Goal: Navigation & Orientation: Find specific page/section

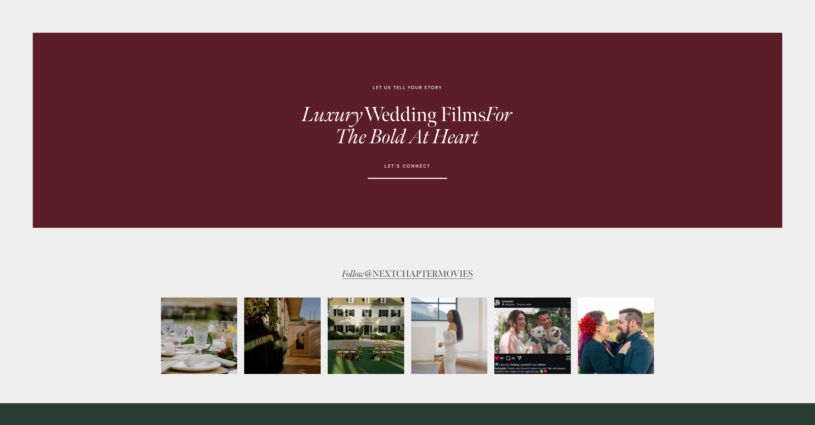
scroll to position [1266, 0]
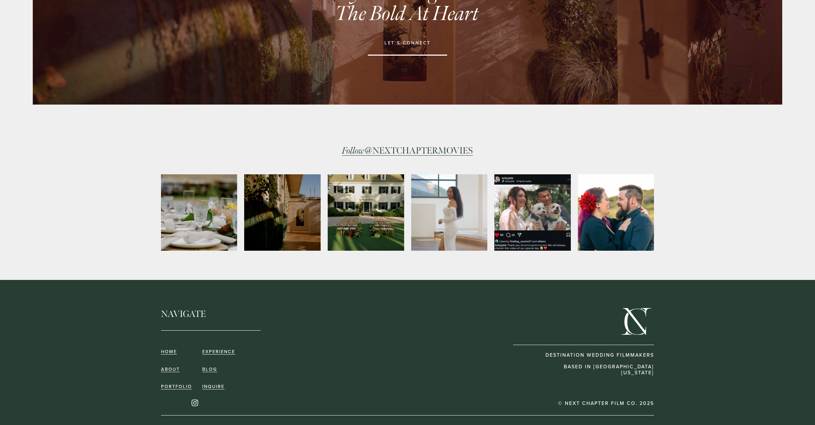
click at [215, 384] on link "inquire" at bounding box center [213, 386] width 22 height 5
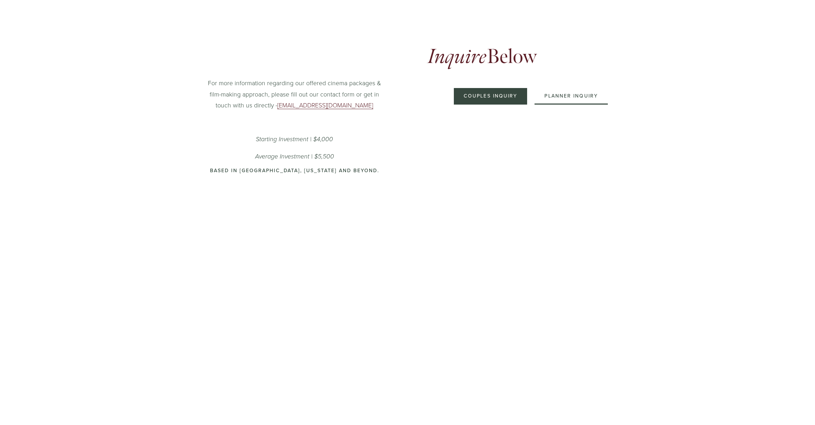
scroll to position [303, 0]
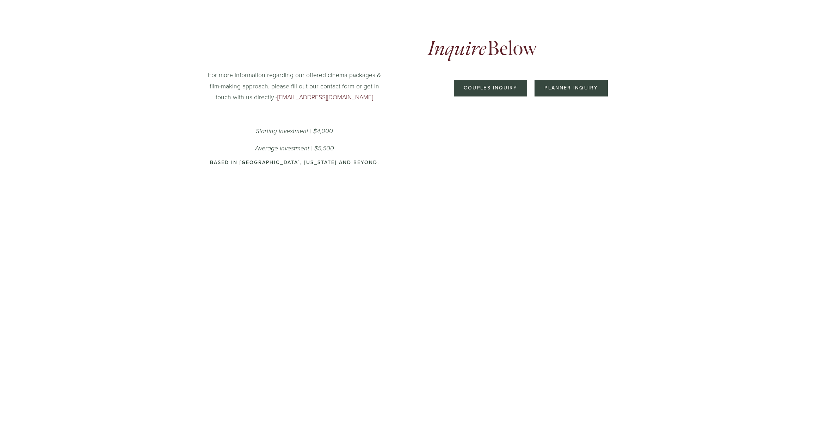
click at [577, 89] on button "Planner Inquiry" at bounding box center [570, 88] width 73 height 17
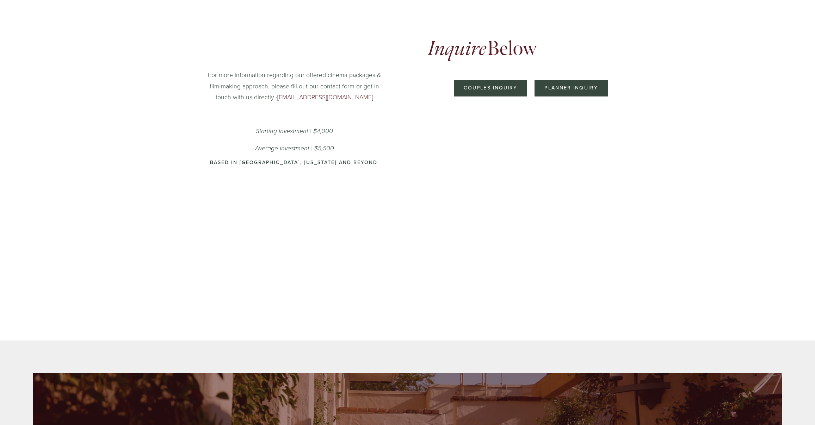
click at [504, 85] on button "Couples Inquiry" at bounding box center [491, 88] width 74 height 17
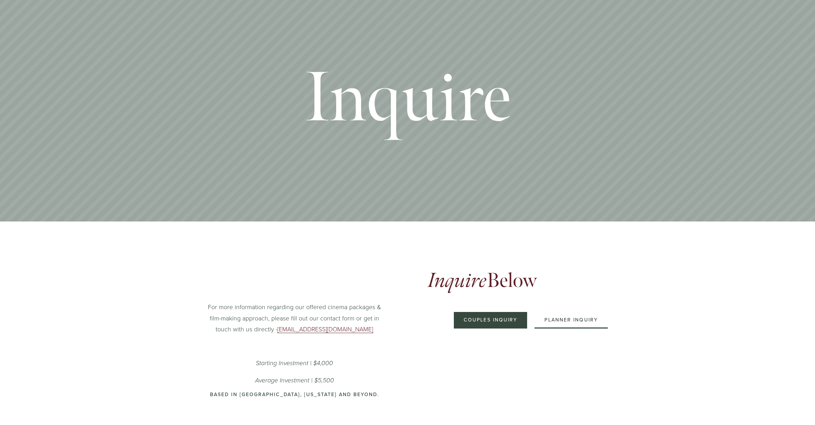
scroll to position [0, 0]
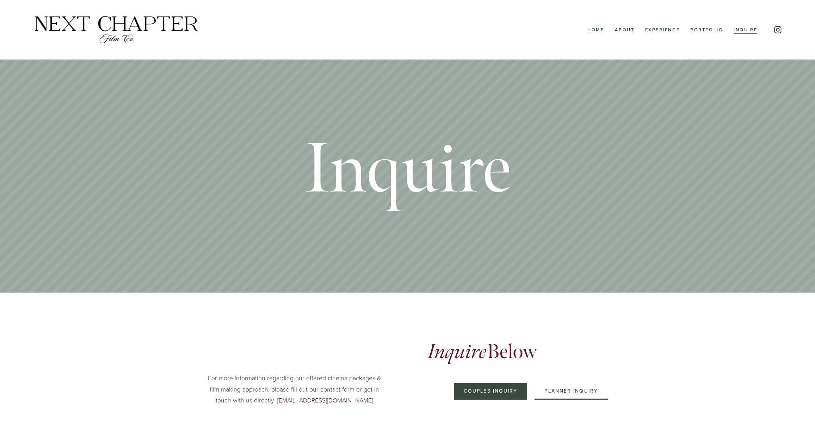
click at [703, 31] on link "Portfolio" at bounding box center [706, 29] width 33 height 9
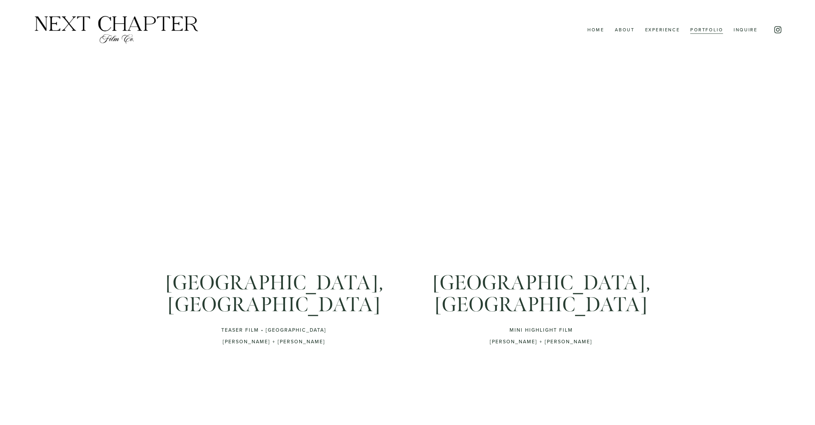
drag, startPoint x: 664, startPoint y: 29, endPoint x: 647, endPoint y: 30, distance: 16.9
click at [664, 29] on link "Experience" at bounding box center [662, 29] width 35 height 9
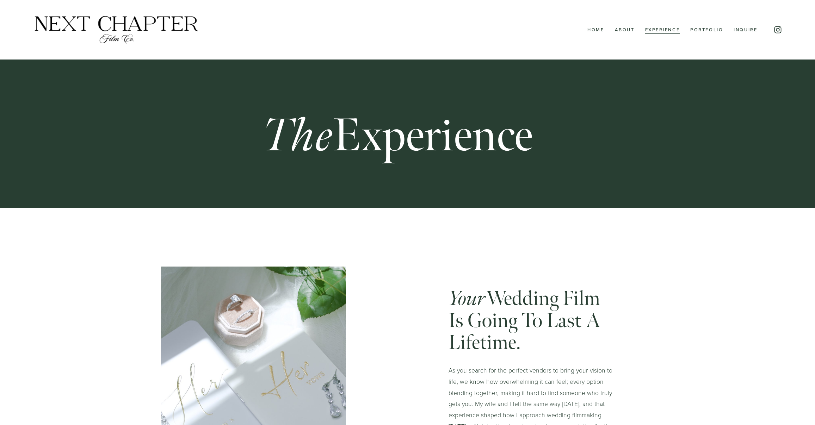
drag, startPoint x: 621, startPoint y: 30, endPoint x: 617, endPoint y: 66, distance: 36.2
click at [621, 30] on link "About" at bounding box center [625, 29] width 20 height 9
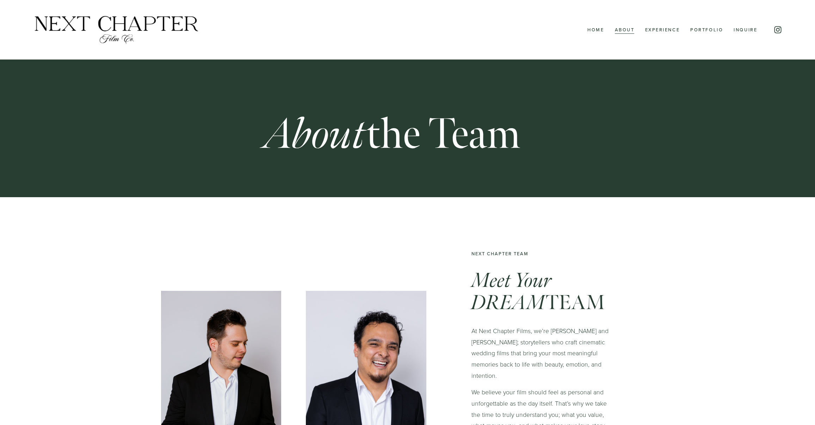
click at [672, 30] on link "Experience" at bounding box center [662, 29] width 35 height 9
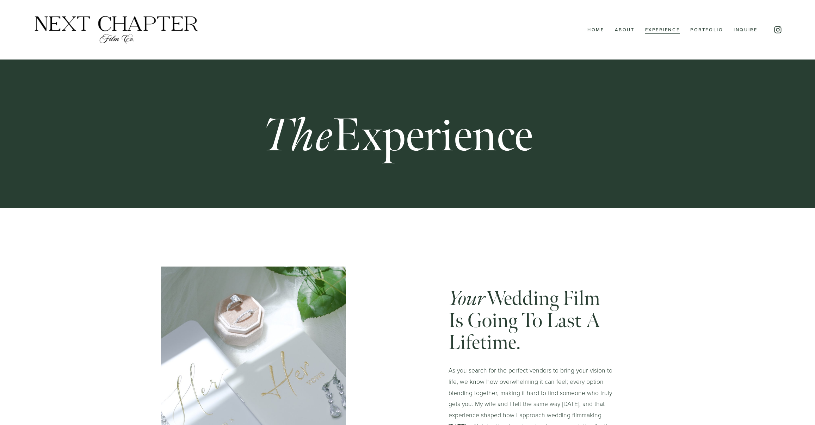
click at [713, 30] on link "Portfolio" at bounding box center [706, 29] width 33 height 9
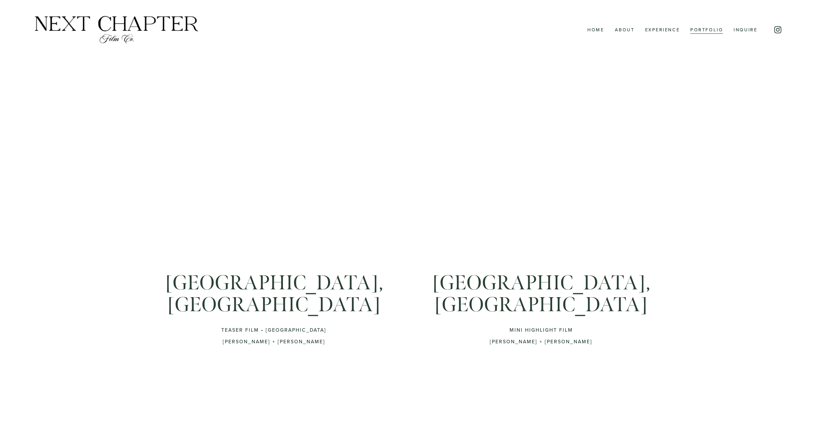
click at [743, 30] on link "Inquire" at bounding box center [745, 29] width 24 height 9
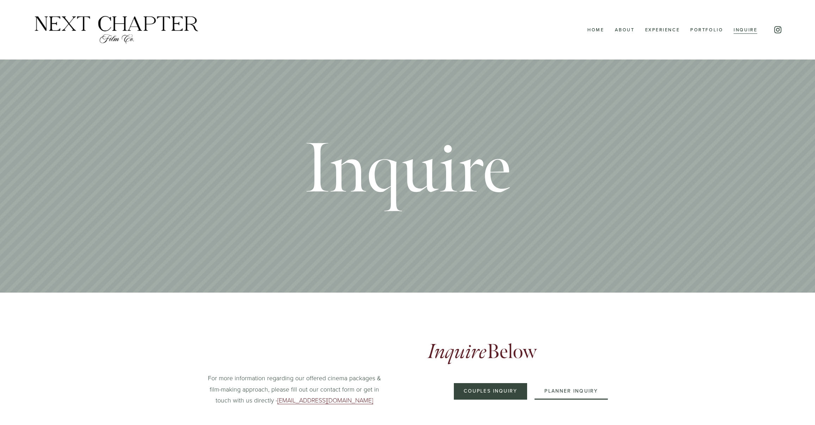
drag, startPoint x: 598, startPoint y: 30, endPoint x: 599, endPoint y: 33, distance: 4.1
click at [598, 30] on link "Home" at bounding box center [595, 29] width 17 height 9
